Goal: Obtain resource: Download file/media

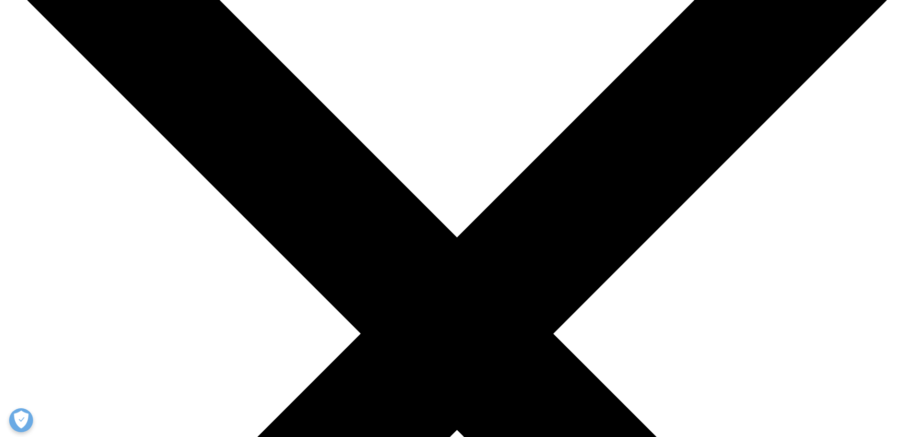
scroll to position [208, 0]
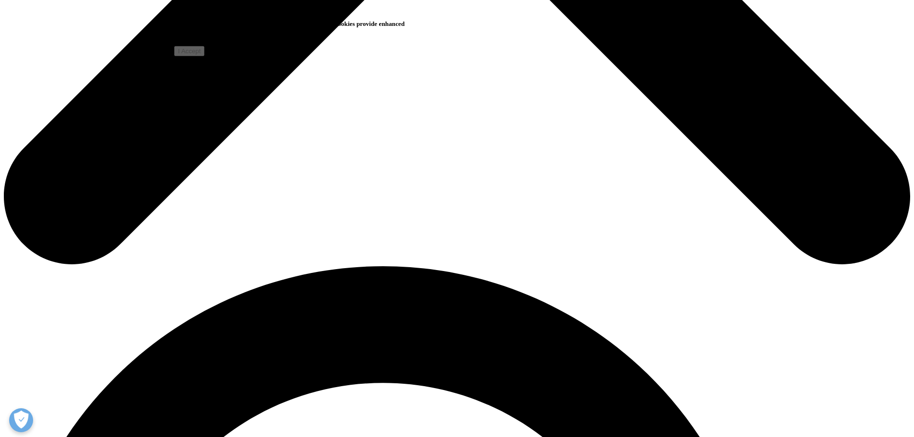
scroll to position [660, 0]
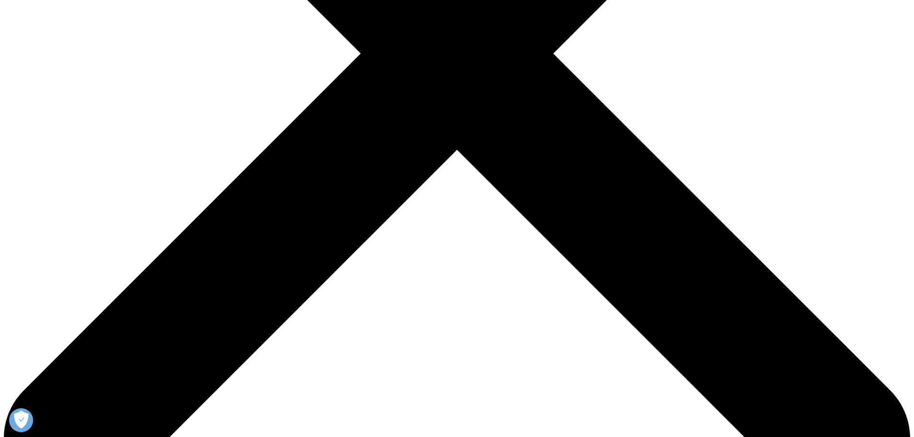
scroll to position [380, 0]
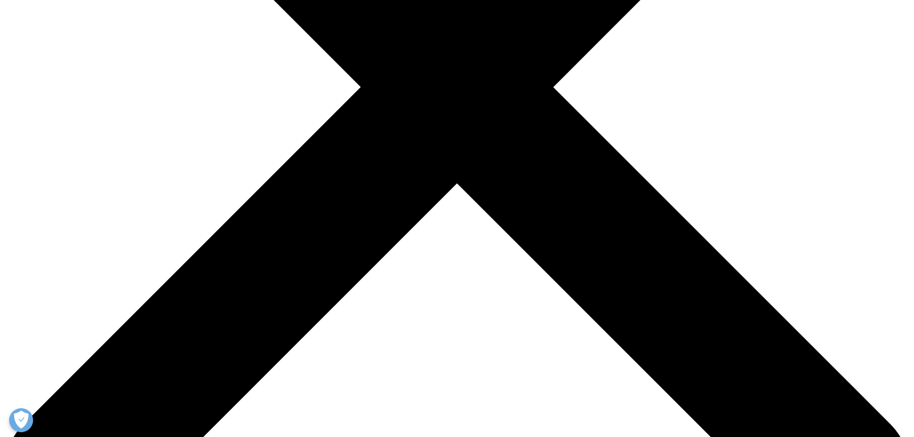
type input "Kos"
type input "Sclavos"
type input "[EMAIL_ADDRESS][DOMAIN_NAME]"
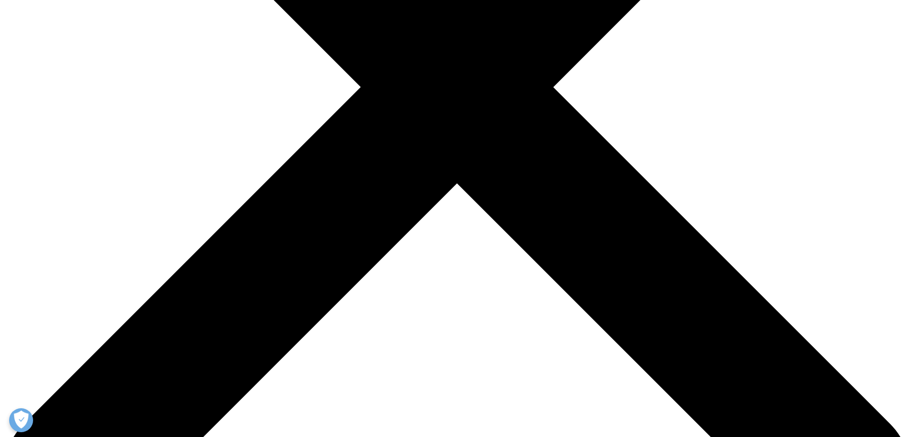
scroll to position [0, 0]
type input "APP Chairman"
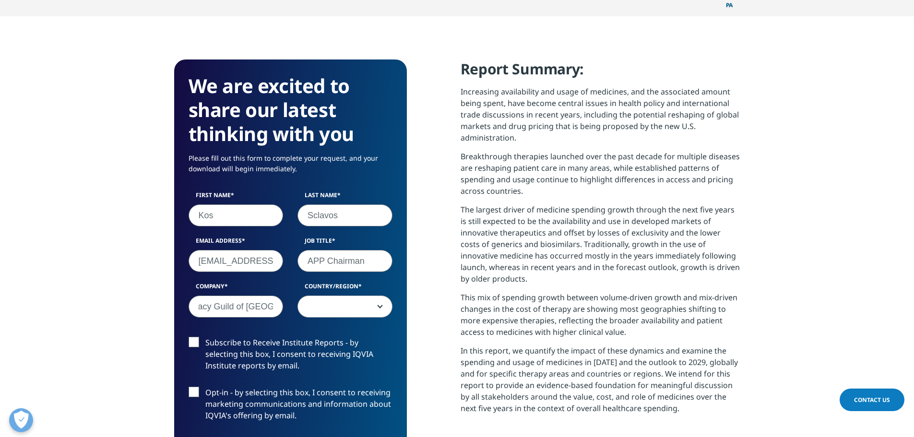
scroll to position [0, 34]
type input "Pharmacy Guild of [GEOGRAPHIC_DATA]"
click at [354, 296] on span at bounding box center [345, 307] width 94 height 22
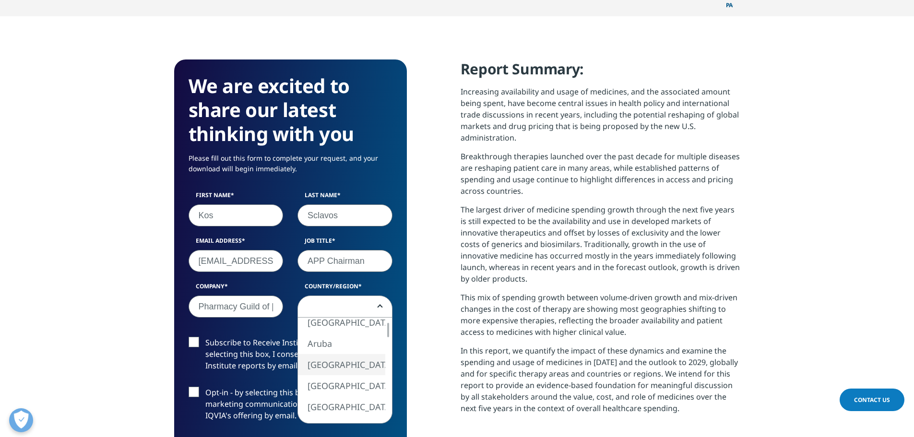
select select "[GEOGRAPHIC_DATA]"
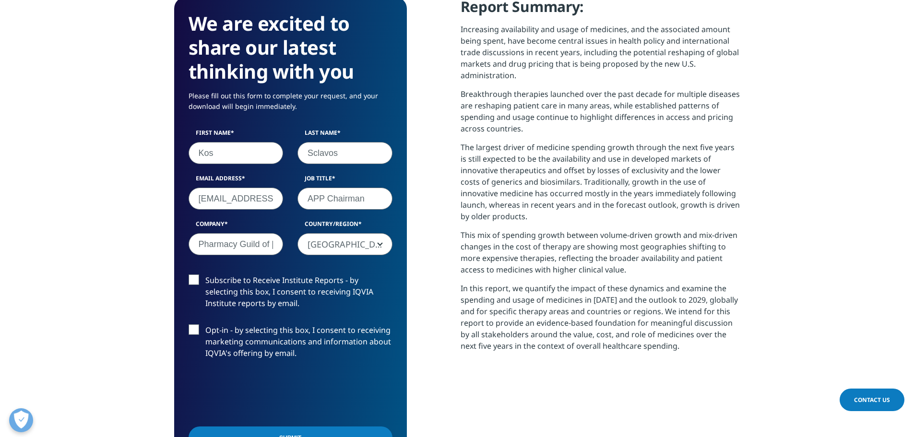
scroll to position [444, 0]
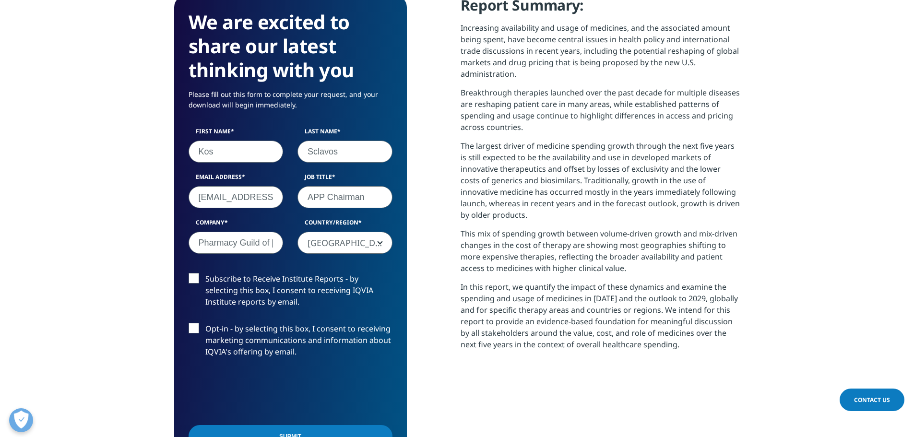
click at [287, 425] on input "Submit" at bounding box center [291, 436] width 204 height 23
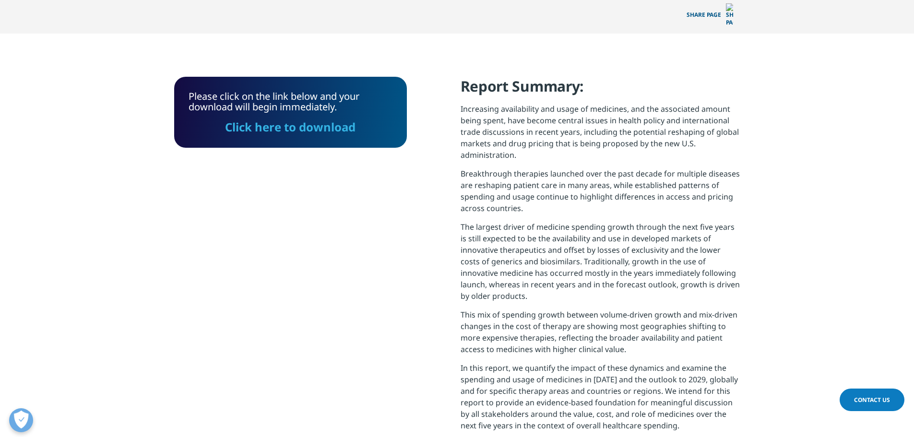
scroll to position [360, 0]
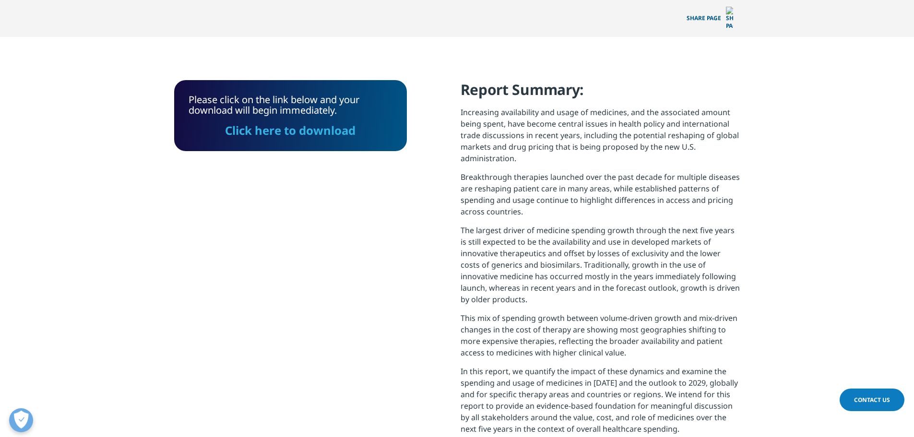
click at [301, 122] on link "Click here to download" at bounding box center [290, 130] width 131 height 16
